Goal: Task Accomplishment & Management: Use online tool/utility

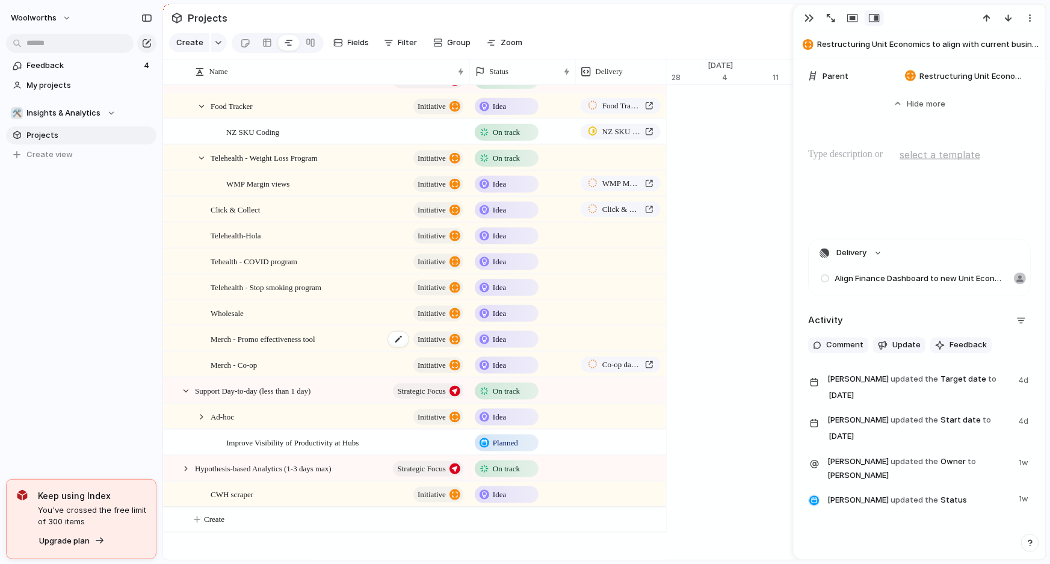
scroll to position [690, 0]
click at [263, 373] on div "Merch - Co-op initiative" at bounding box center [338, 366] width 255 height 25
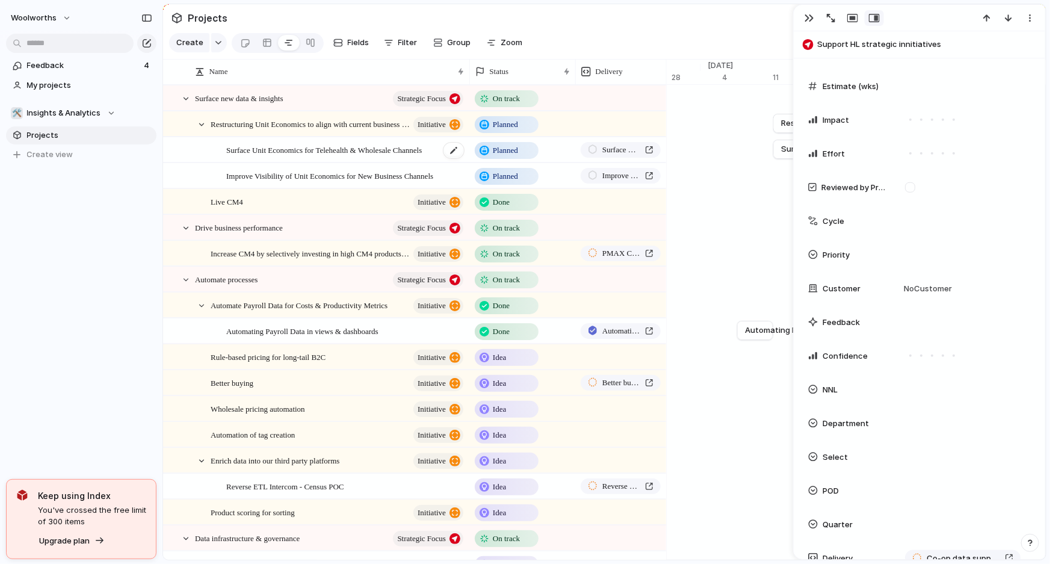
click at [261, 157] on span "Surface Unit Economics for Telehealth & Wholesale Channels" at bounding box center [324, 150] width 196 height 14
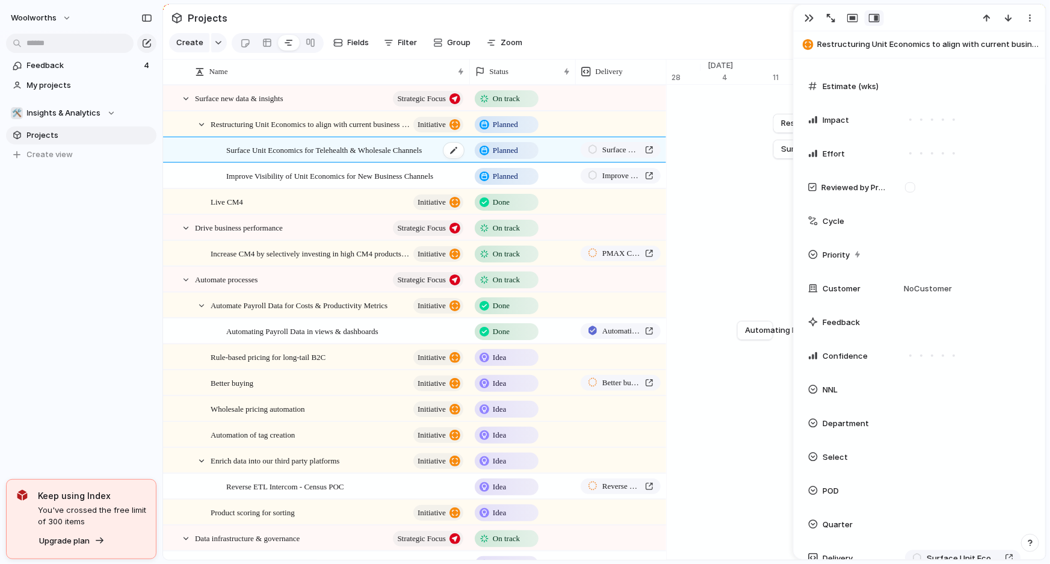
scroll to position [474, 0]
click at [270, 182] on span "Improve Visibility of Unit Economics for New Business Channels" at bounding box center [329, 176] width 207 height 14
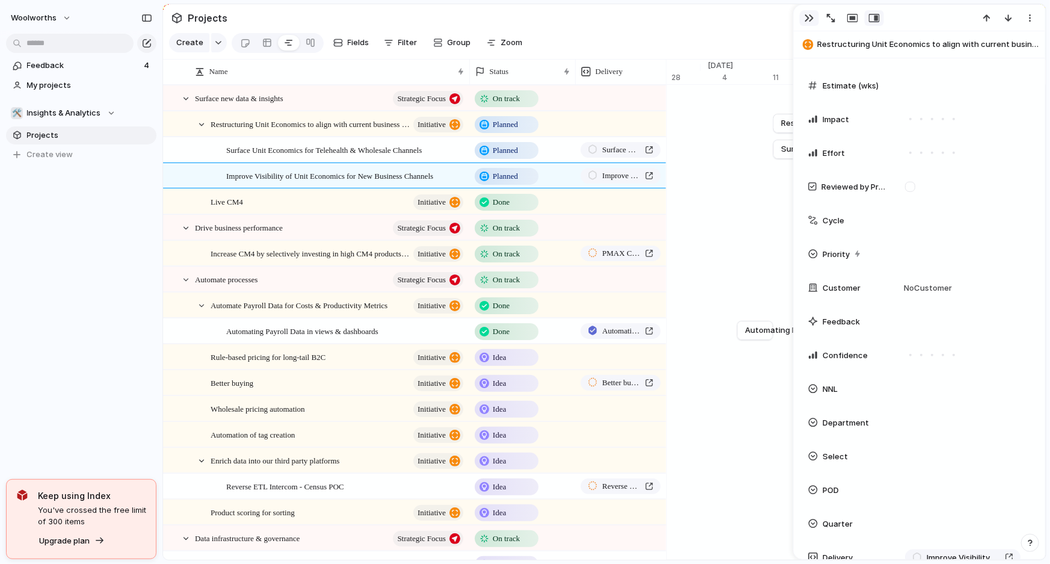
click at [805, 15] on div "button" at bounding box center [810, 18] width 10 height 10
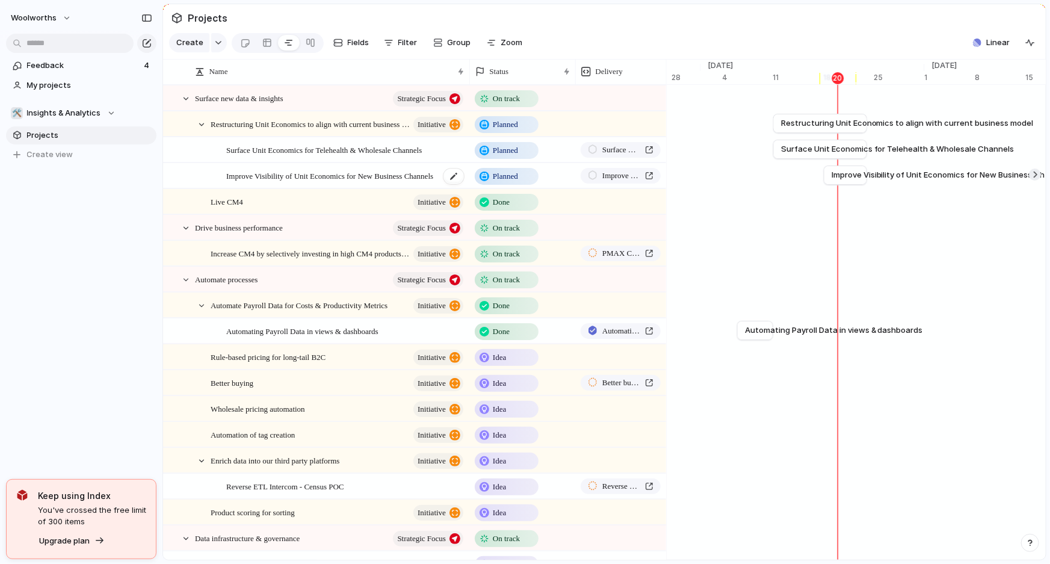
click at [269, 178] on span "Improve Visibility of Unit Economics for New Business Channels" at bounding box center [329, 176] width 207 height 14
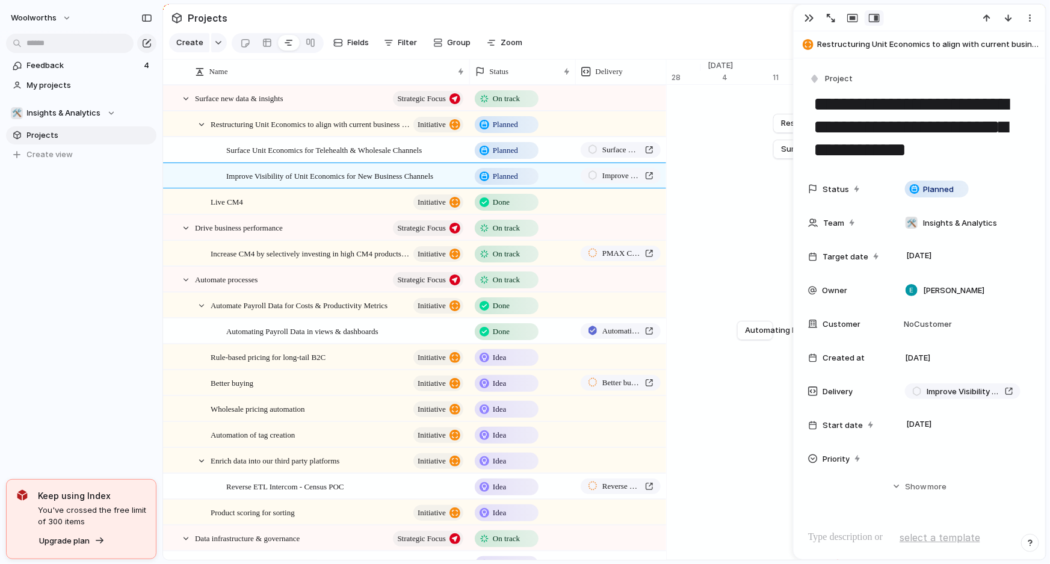
drag, startPoint x: 975, startPoint y: 160, endPoint x: 941, endPoint y: 125, distance: 48.6
click at [941, 125] on textarea "**********" at bounding box center [920, 127] width 214 height 72
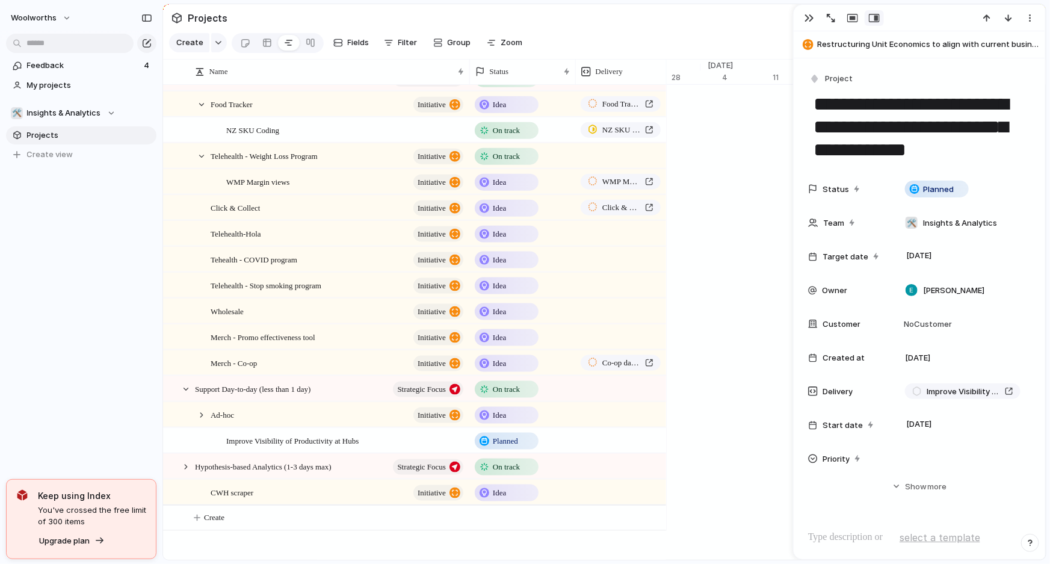
scroll to position [701, 0]
click at [257, 359] on span "Merch - Co-op" at bounding box center [234, 363] width 46 height 14
type textarea "**********"
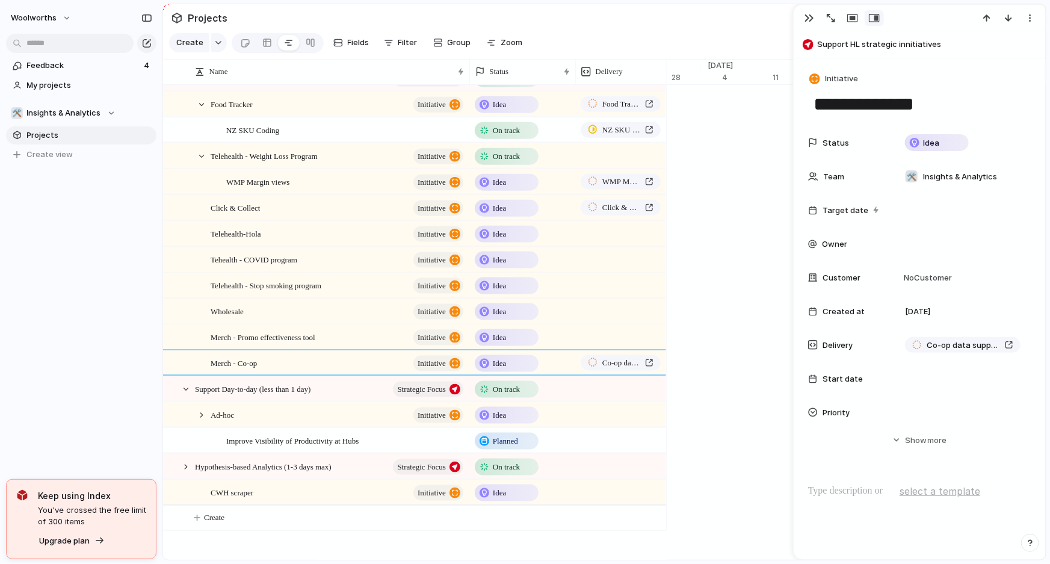
click at [967, 110] on textarea "**********" at bounding box center [920, 103] width 214 height 25
click at [630, 19] on section "Projects" at bounding box center [604, 17] width 883 height 27
click at [809, 20] on div "button" at bounding box center [810, 18] width 10 height 10
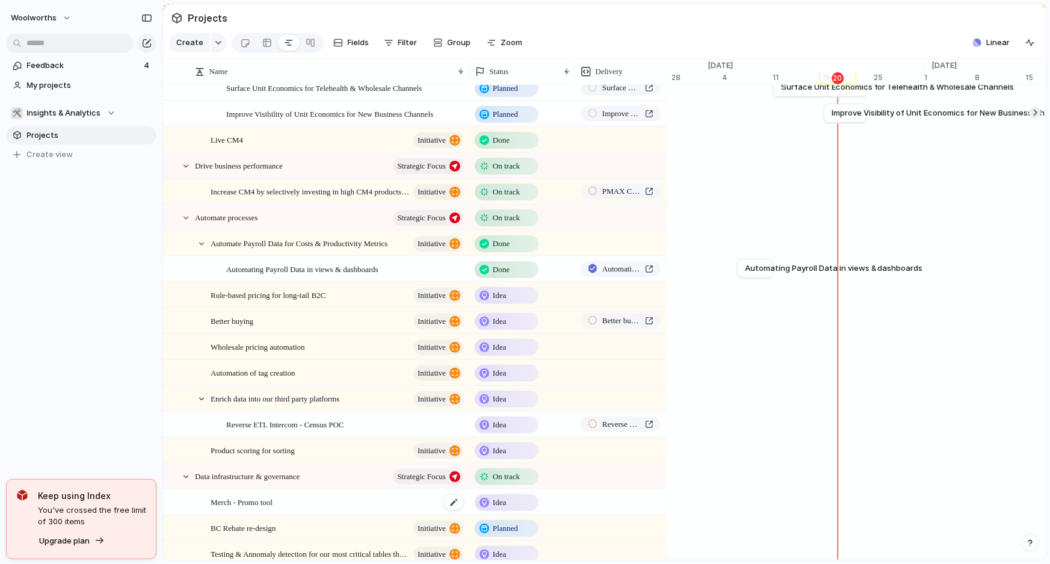
scroll to position [60, 0]
click at [204, 251] on div at bounding box center [201, 245] width 11 height 11
